Goal: Book appointment/travel/reservation

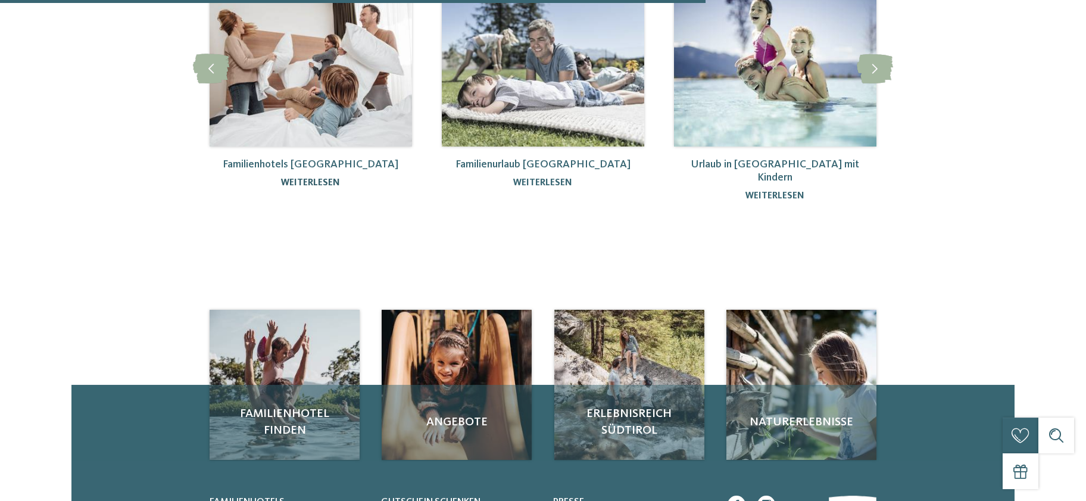
scroll to position [386, 0]
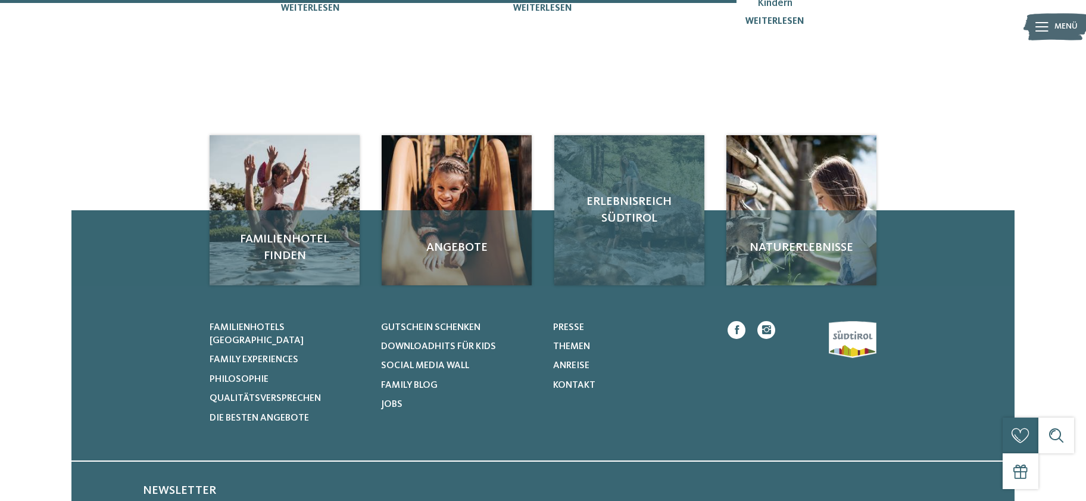
click at [637, 244] on div "Erlebnisreich Südtirol" at bounding box center [629, 210] width 150 height 150
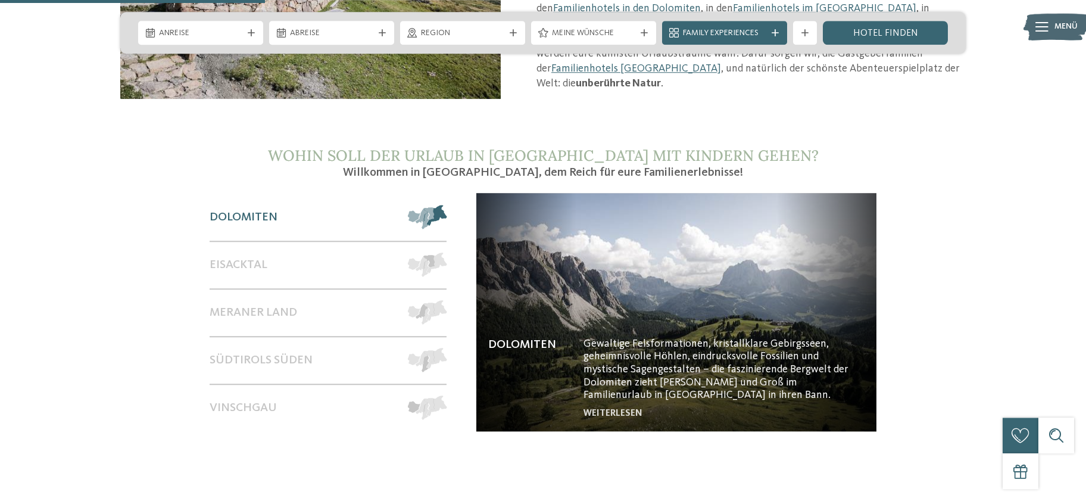
scroll to position [1031, 0]
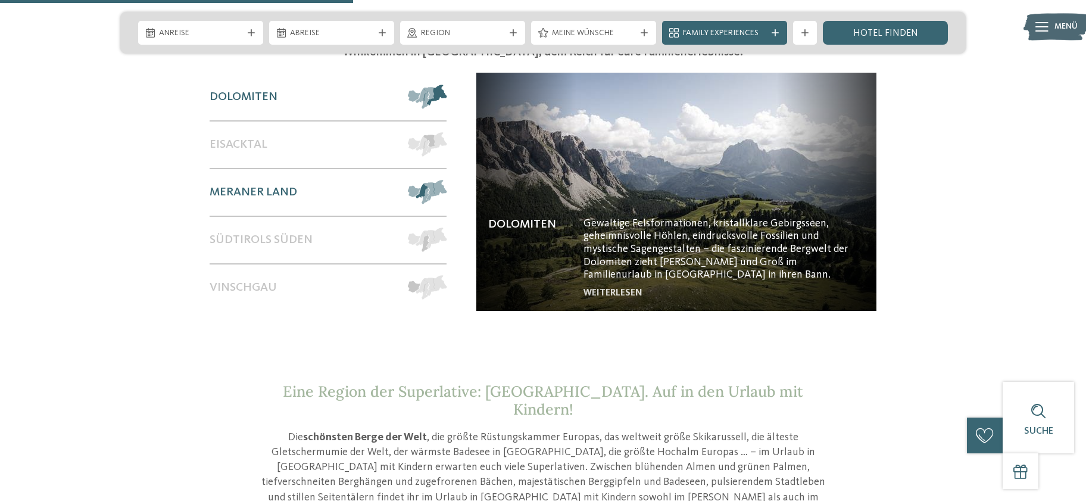
click at [305, 176] on div "Meraner Land" at bounding box center [303, 192] width 187 height 46
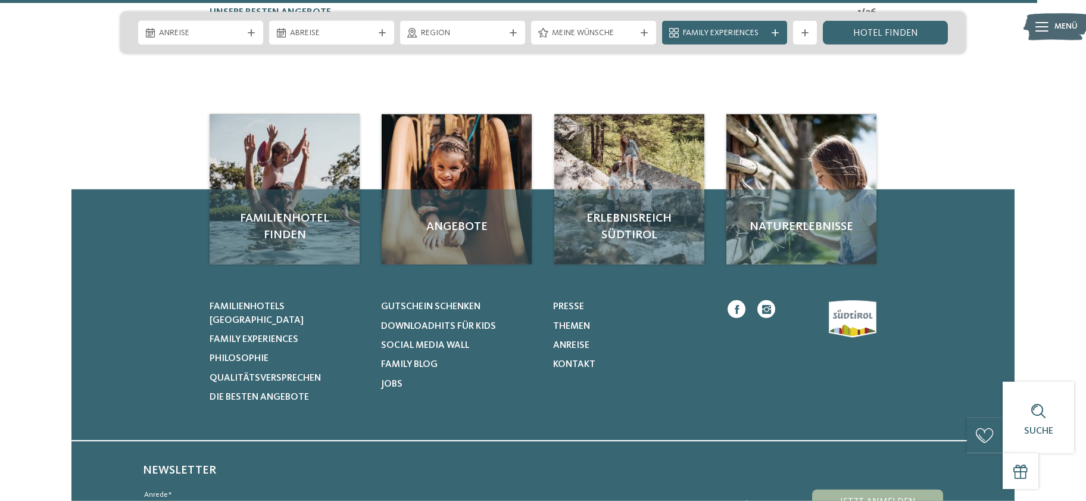
scroll to position [3095, 0]
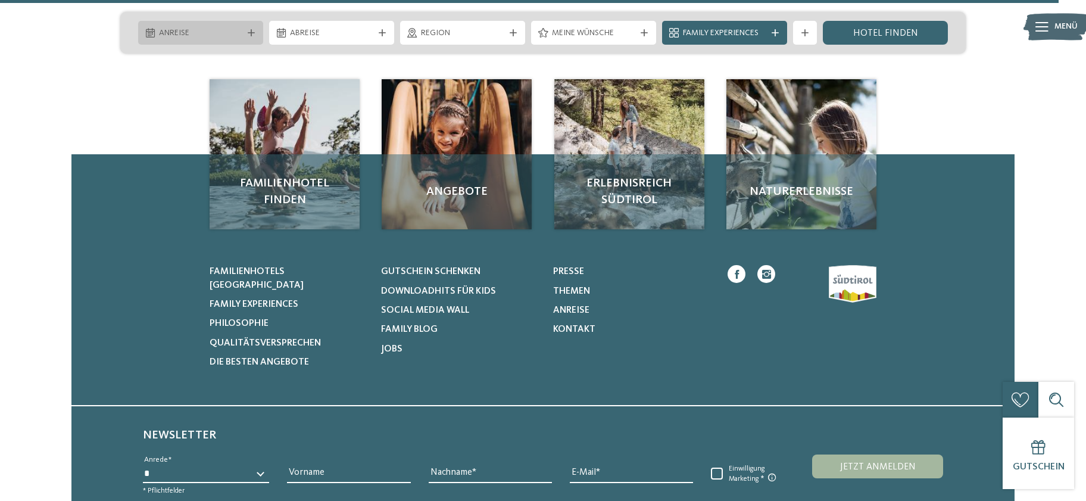
click at [187, 32] on span "Anreise" at bounding box center [200, 33] width 83 height 12
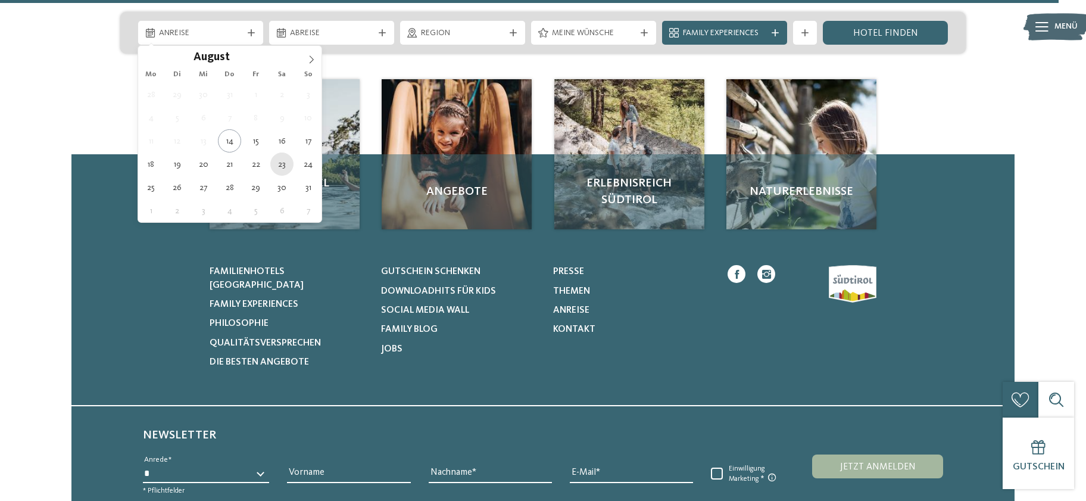
type div "[DATE]"
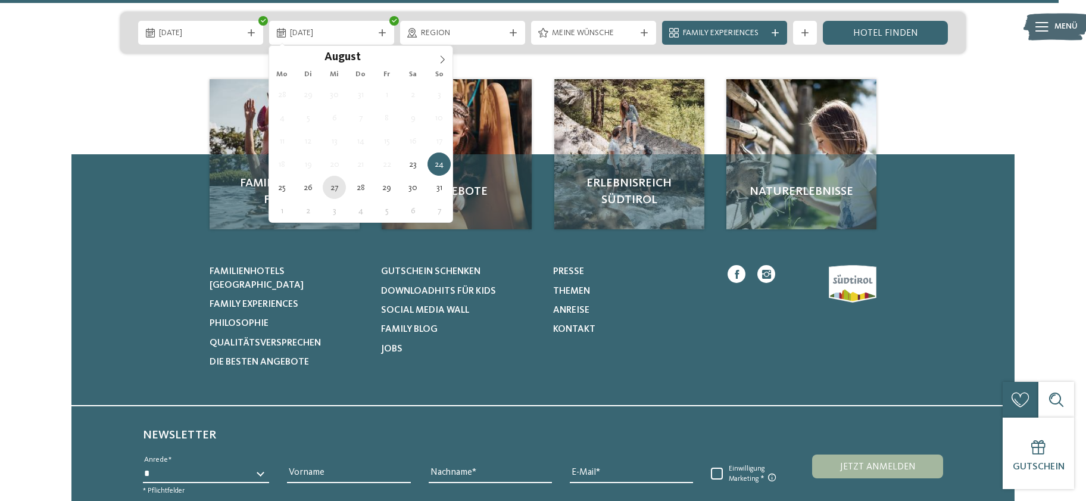
type div "[DATE]"
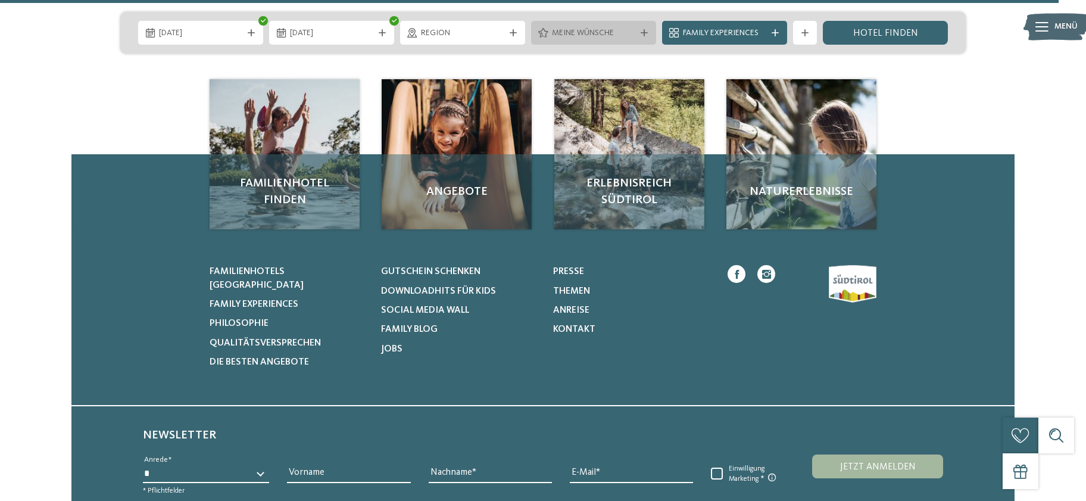
click at [592, 29] on span "Meine Wünsche" at bounding box center [593, 33] width 83 height 12
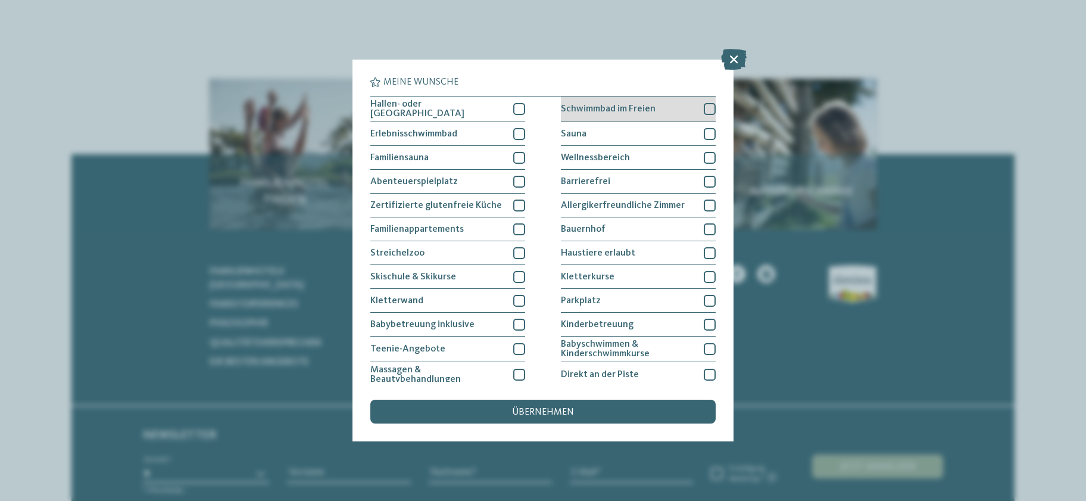
click at [710, 104] on div at bounding box center [710, 109] width 12 height 12
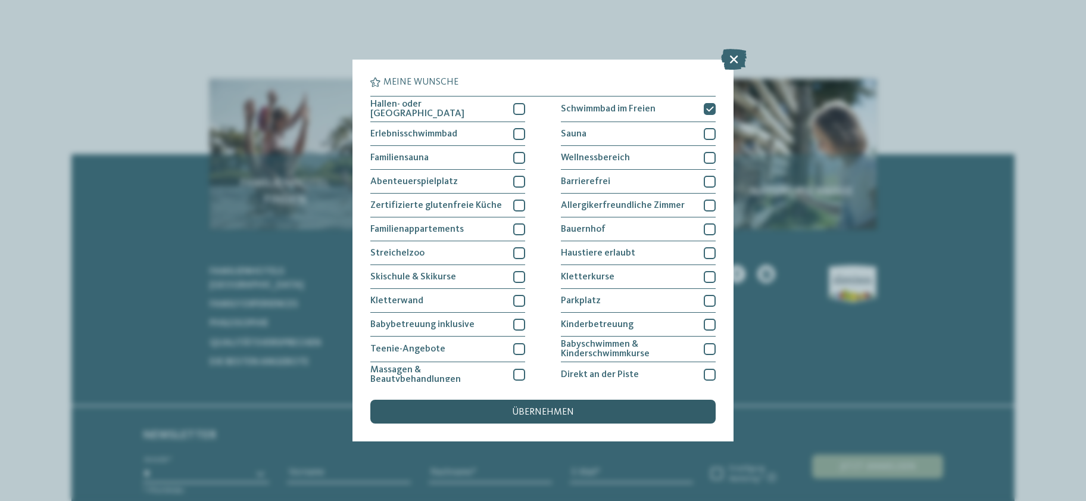
click at [554, 410] on span "übernehmen" at bounding box center [543, 412] width 62 height 10
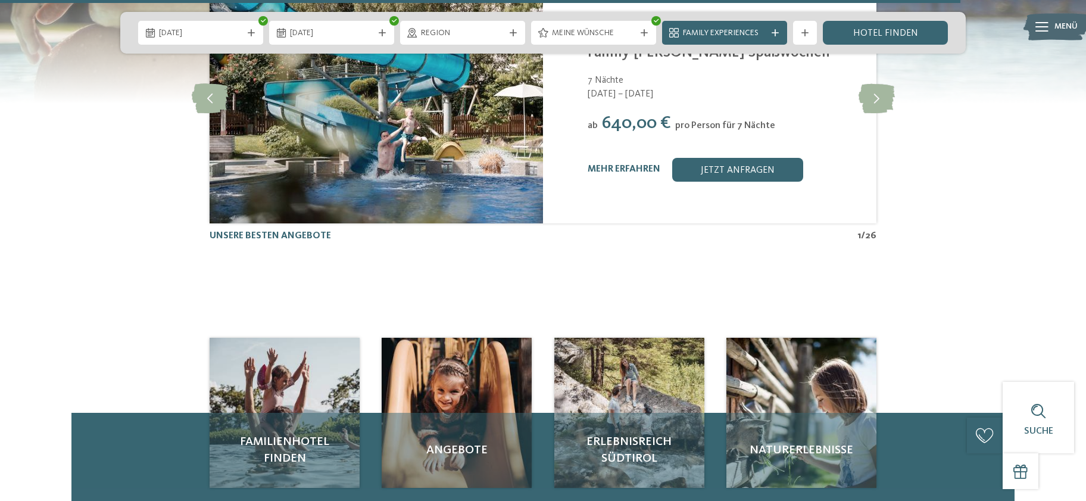
scroll to position [2708, 0]
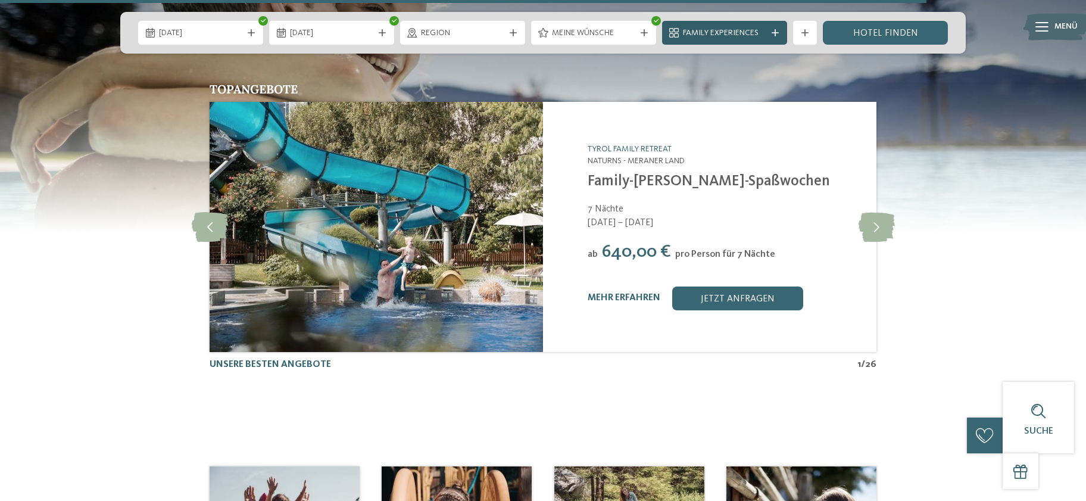
click at [764, 36] on span "Family Experiences" at bounding box center [724, 33] width 83 height 12
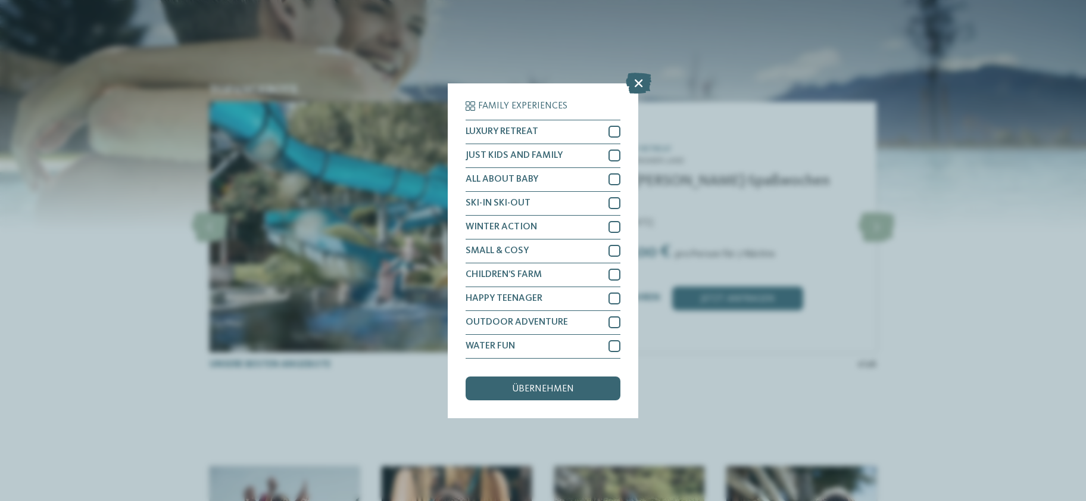
click at [917, 187] on div "Family Experiences LUXURY RETREAT JUST KIDS AND FAMILY" at bounding box center [543, 250] width 1086 height 501
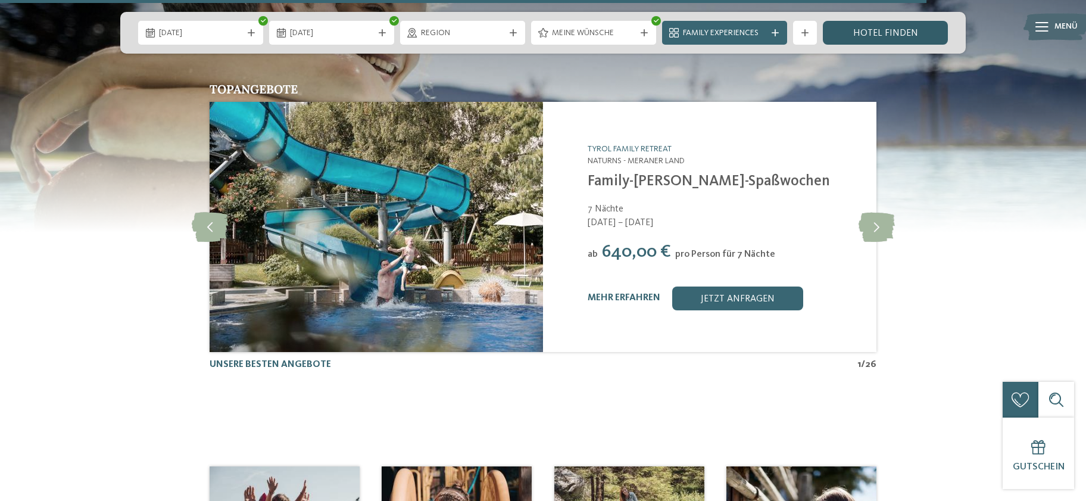
click at [899, 32] on link "Hotel finden" at bounding box center [885, 33] width 125 height 24
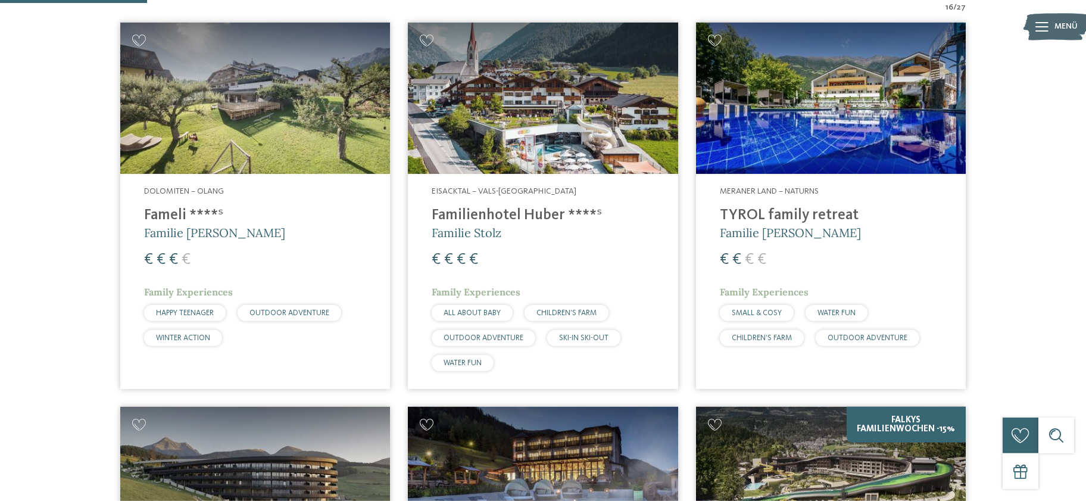
scroll to position [451, 0]
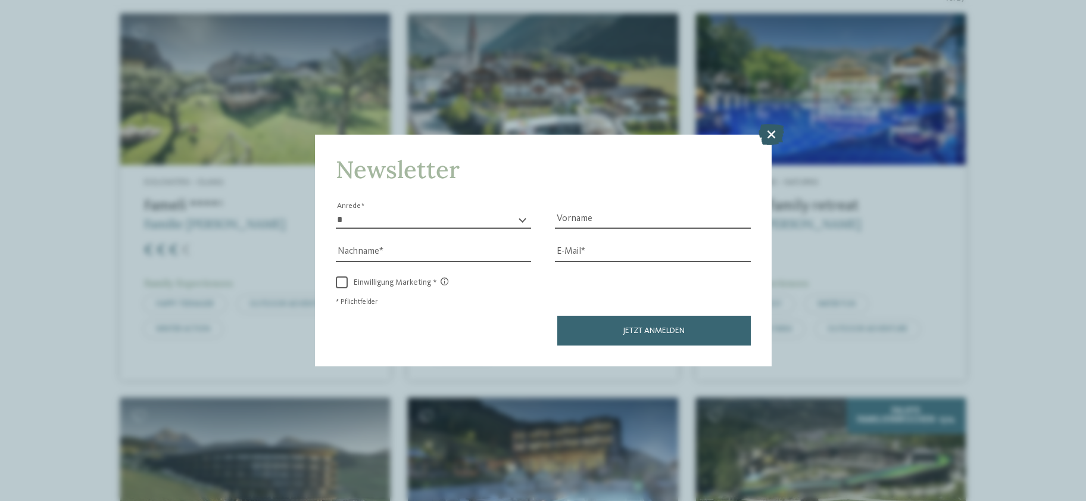
click at [770, 133] on icon at bounding box center [771, 134] width 26 height 21
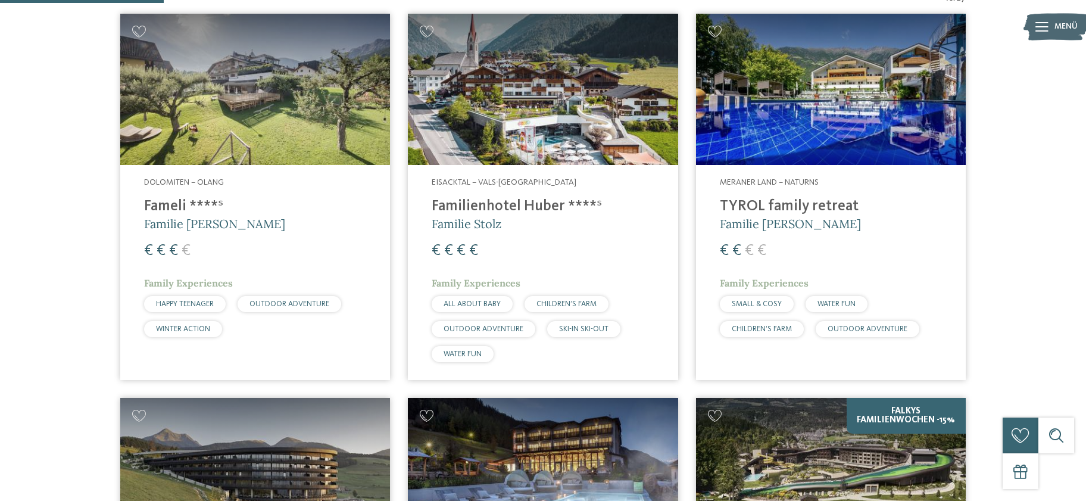
click at [758, 120] on img at bounding box center [831, 90] width 270 height 152
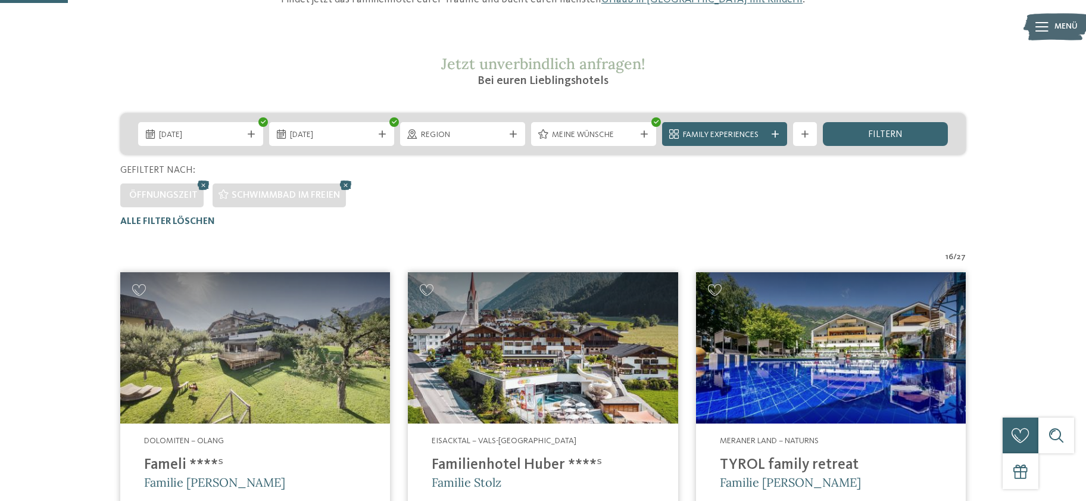
scroll to position [129, 0]
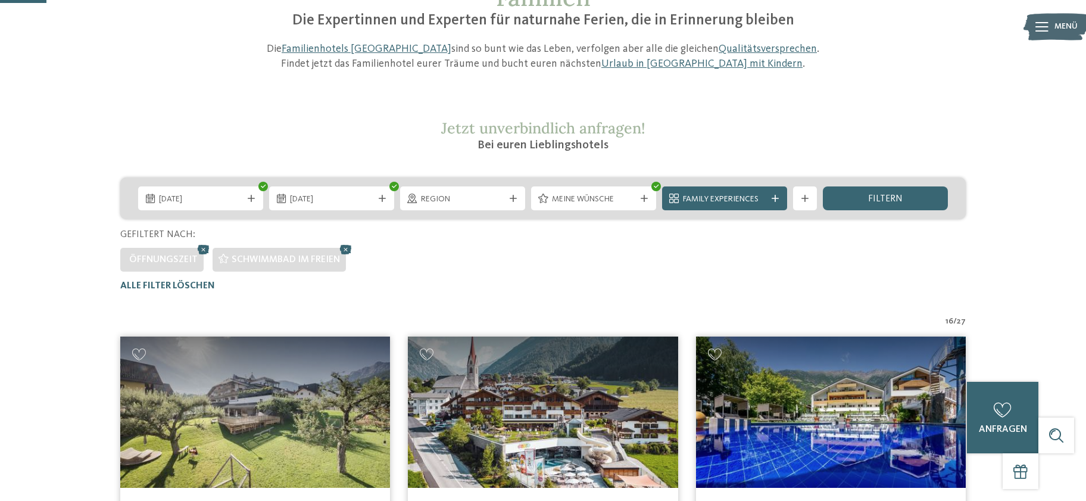
click at [538, 199] on div at bounding box center [543, 198] width 12 height 10
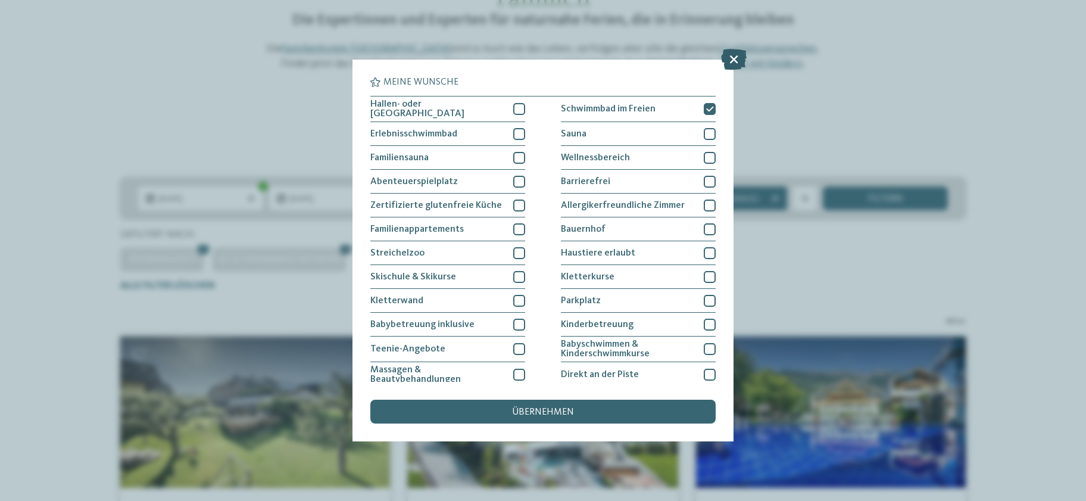
click at [735, 58] on icon at bounding box center [734, 59] width 26 height 21
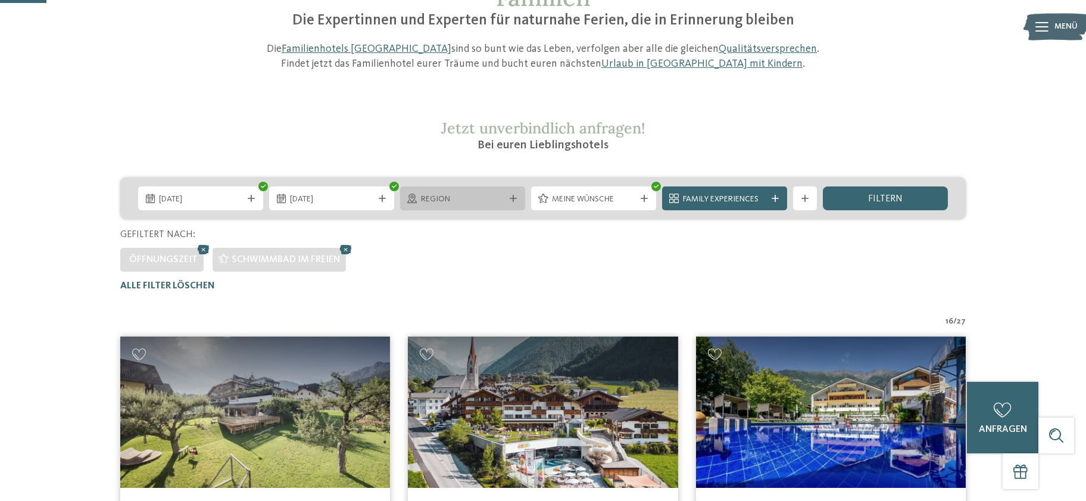
click at [473, 202] on span "Region" at bounding box center [462, 199] width 83 height 12
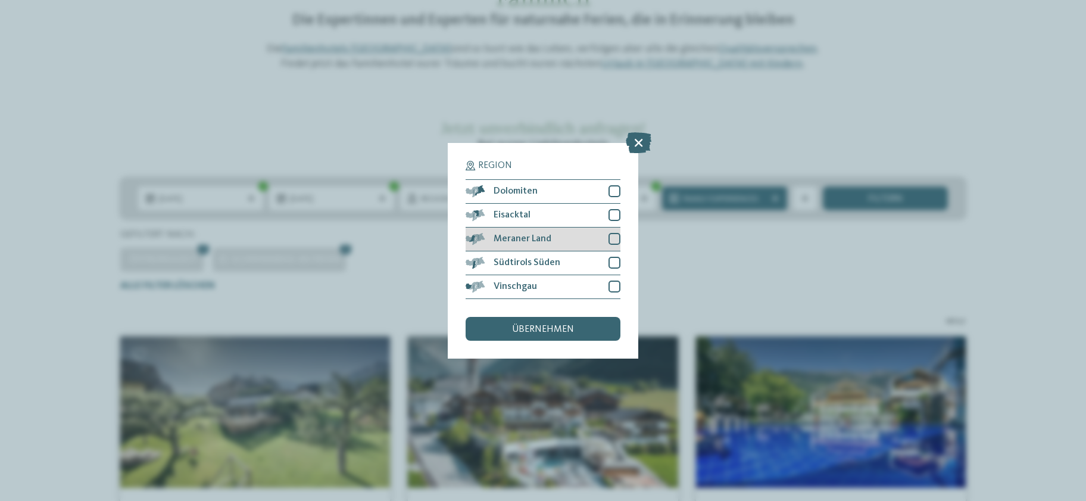
click at [615, 238] on div at bounding box center [614, 239] width 12 height 12
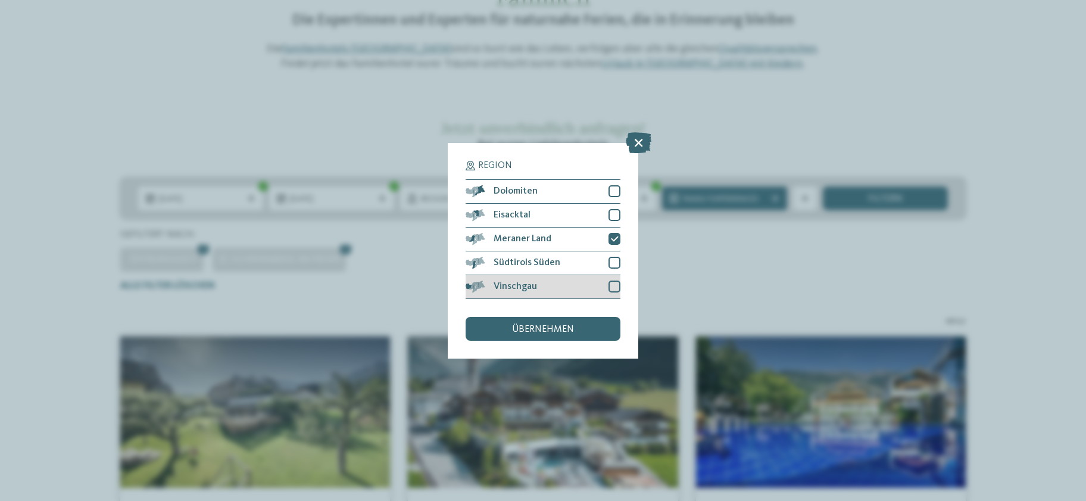
click at [608, 284] on div "Vinschgau" at bounding box center [543, 287] width 155 height 24
click at [579, 326] on div "übernehmen" at bounding box center [543, 329] width 155 height 24
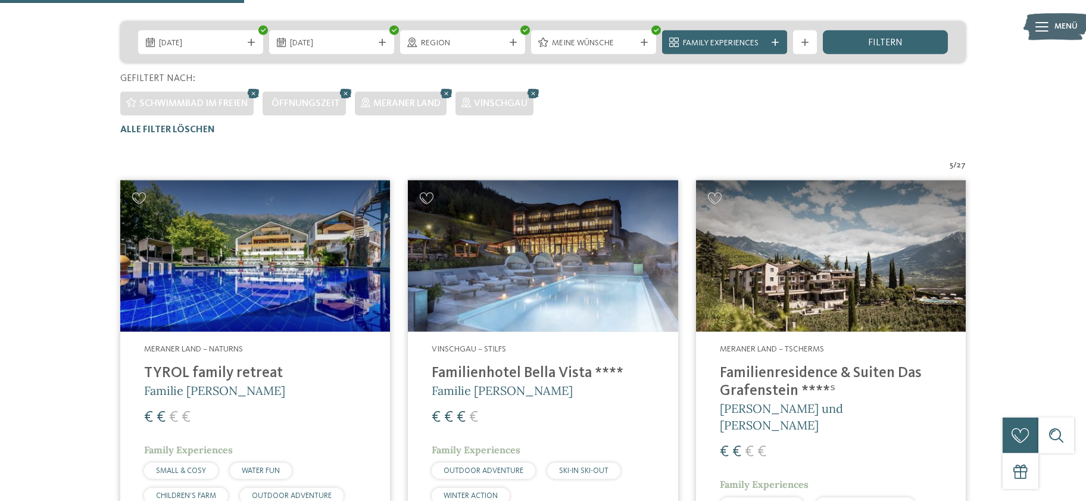
scroll to position [261, 0]
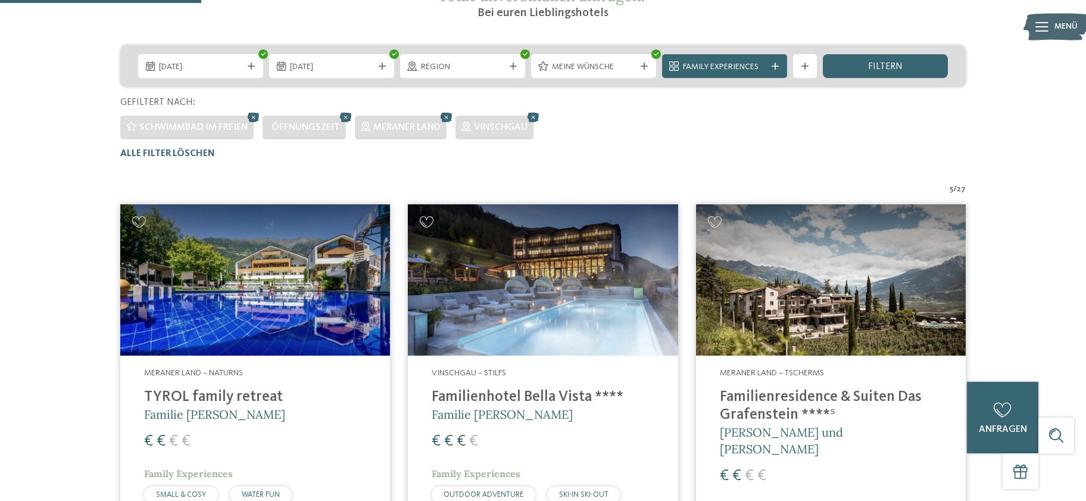
click at [222, 319] on img at bounding box center [255, 280] width 270 height 152
click at [532, 314] on img at bounding box center [543, 280] width 270 height 152
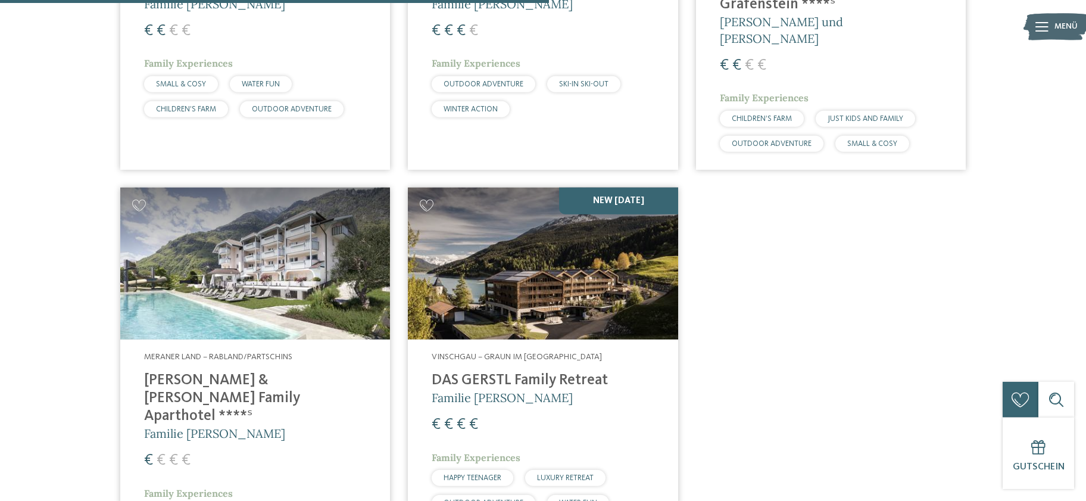
scroll to position [648, 0]
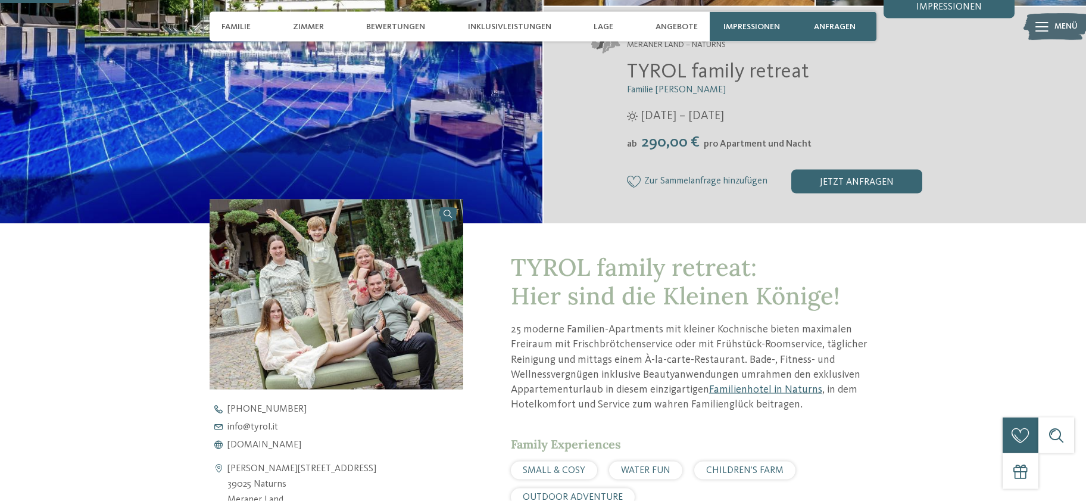
scroll to position [258, 0]
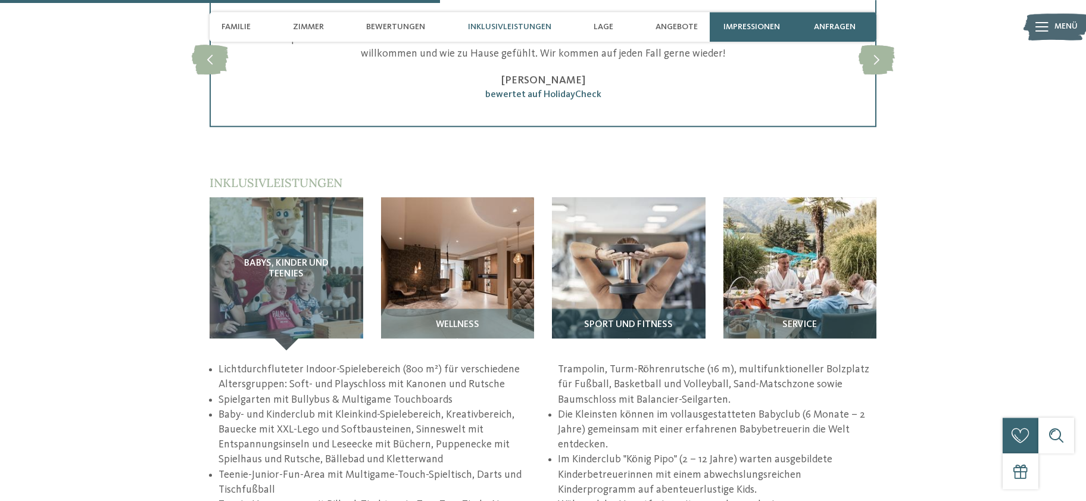
scroll to position [1741, 0]
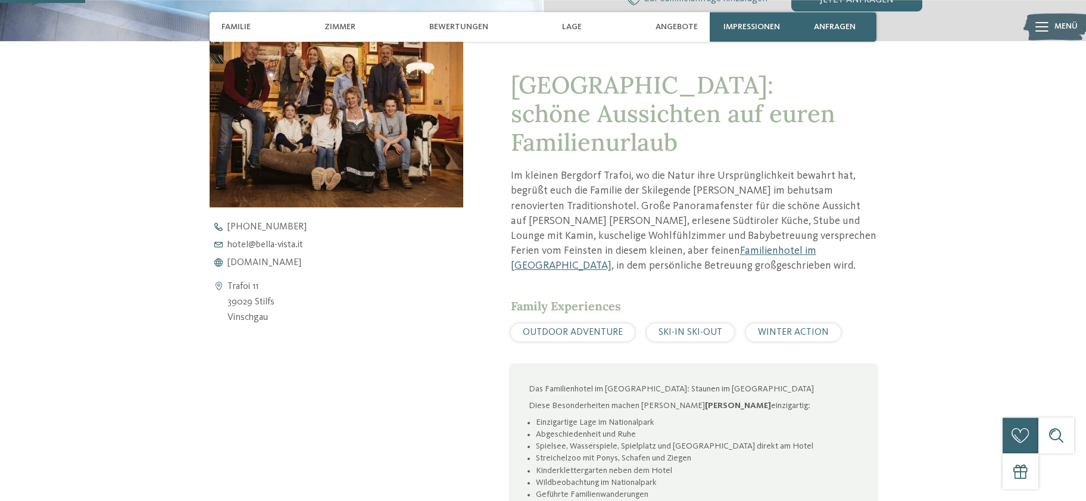
scroll to position [516, 0]
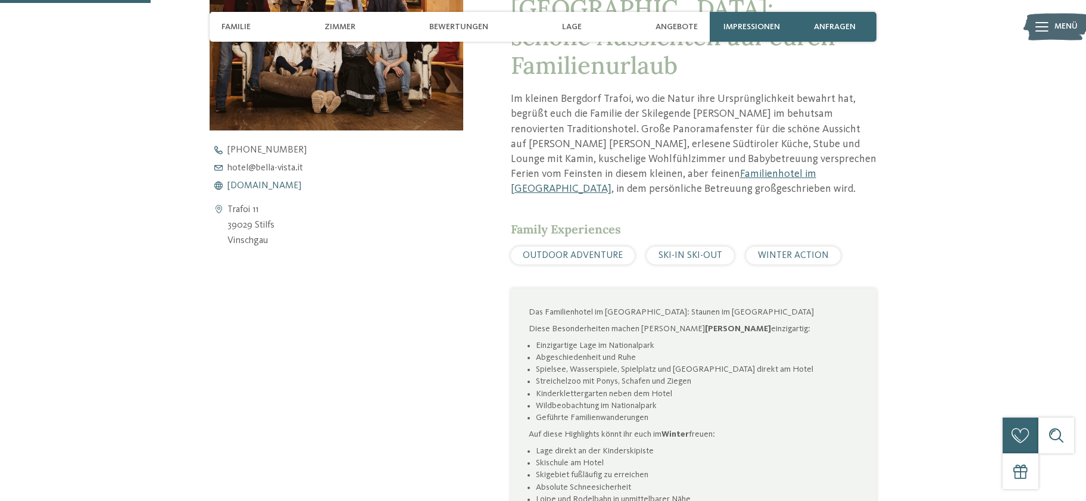
click at [286, 185] on span "www.bella-vista.it" at bounding box center [264, 186] width 74 height 10
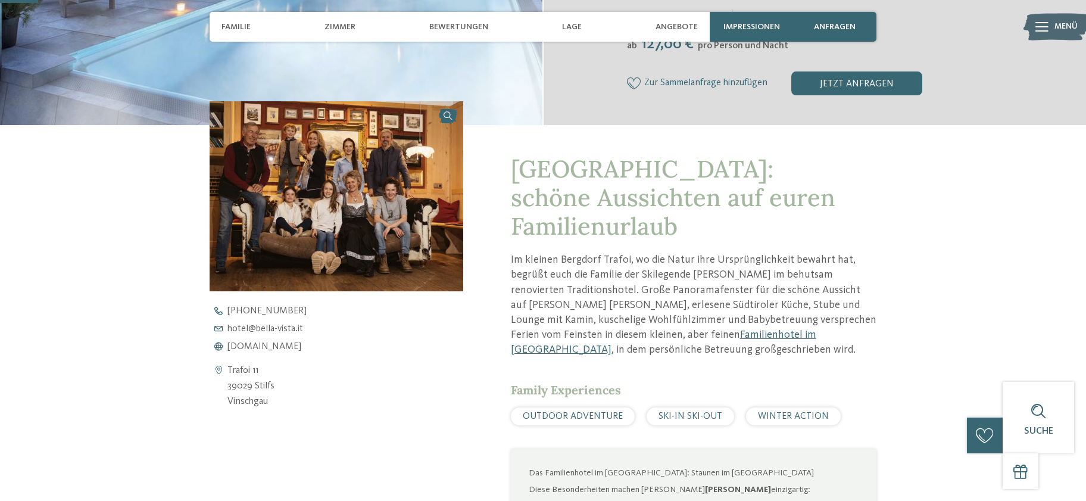
scroll to position [129, 0]
